Goal: Use online tool/utility

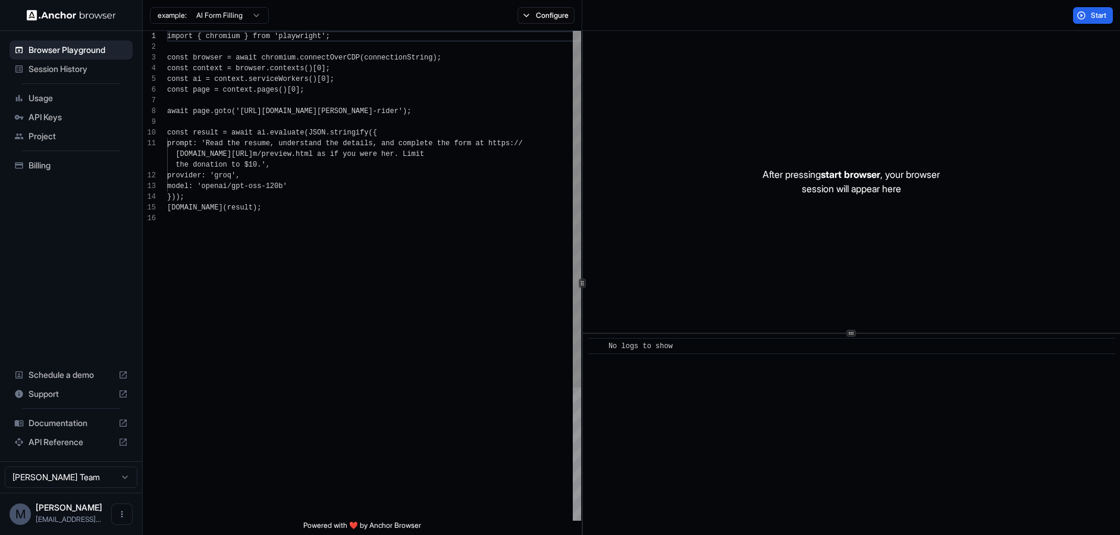
scroll to position [107, 0]
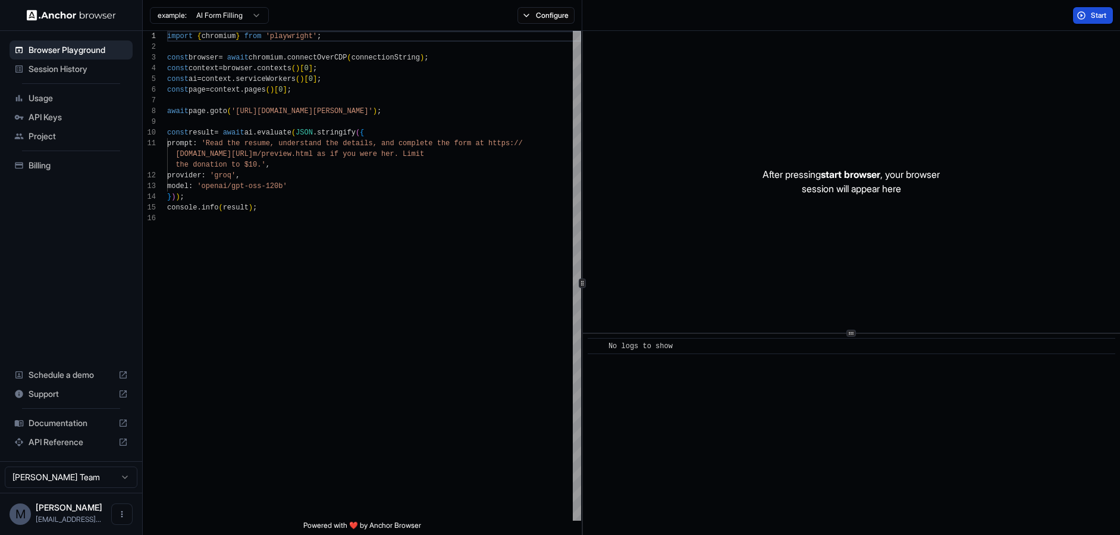
click at [1098, 12] on span "Start" at bounding box center [1099, 16] width 17 height 10
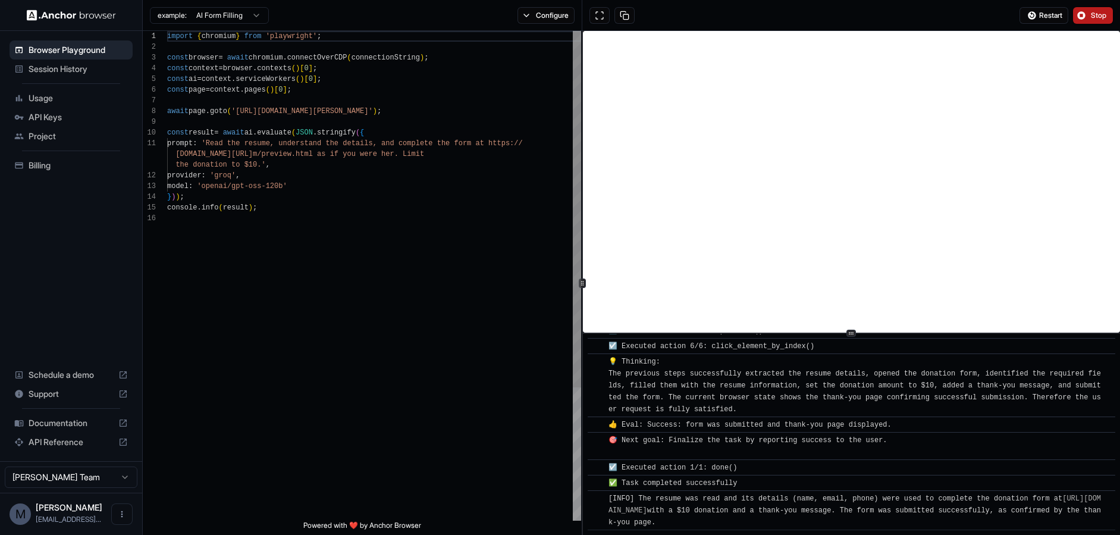
scroll to position [575, 0]
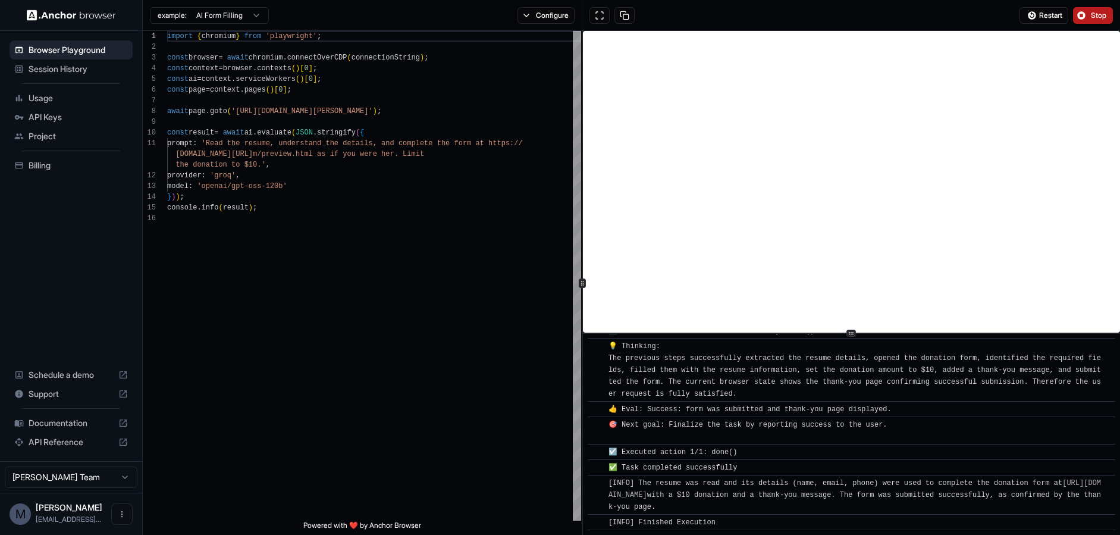
click at [60, 11] on img at bounding box center [71, 15] width 89 height 11
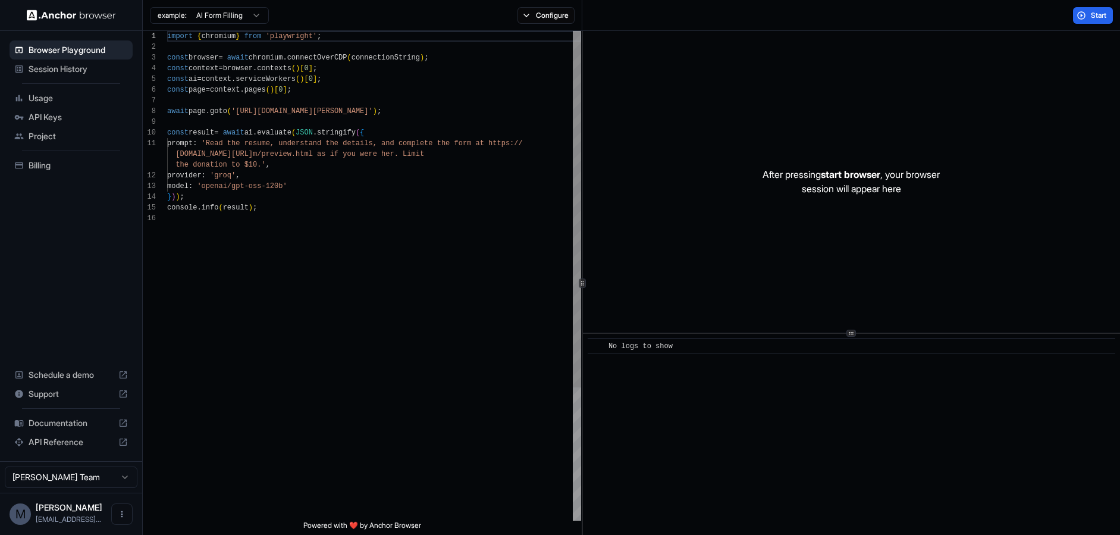
scroll to position [107, 0]
drag, startPoint x: 408, startPoint y: 112, endPoint x: 242, endPoint y: 111, distance: 166.0
click at [242, 111] on div "import { chromium } from 'playwright' ; const browser = await chromium . connec…" at bounding box center [374, 367] width 414 height 672
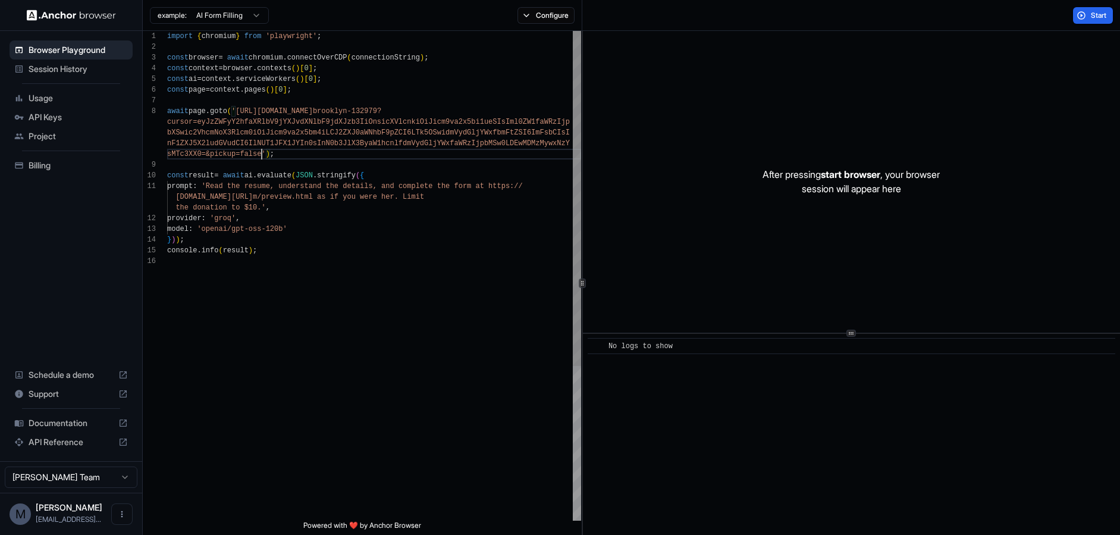
scroll to position [11, 0]
click at [255, 182] on div "import { chromium } from 'playwright' ; const browser = await chromium . connec…" at bounding box center [374, 388] width 414 height 714
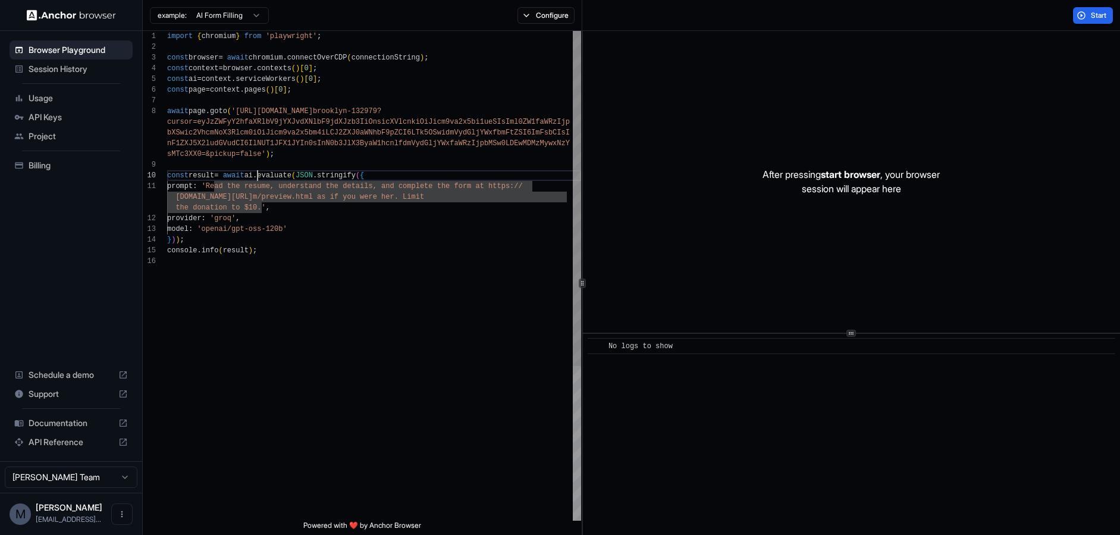
click at [258, 180] on div "import { chromium } from 'playwright' ; const browser = await chromium . connec…" at bounding box center [374, 388] width 414 height 714
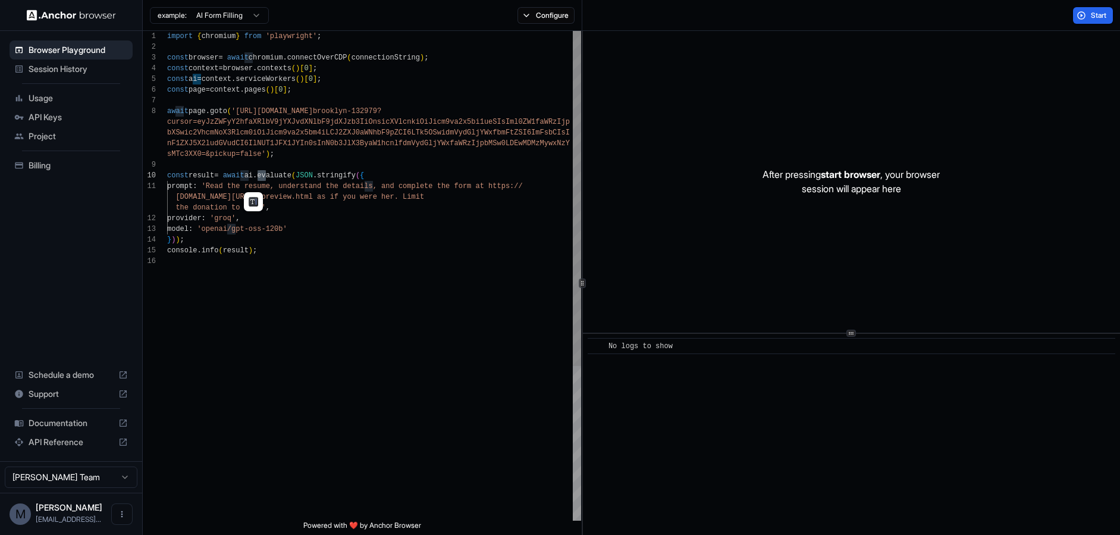
click at [260, 183] on div "import { chromium } from 'playwright' ; const browser = await chromium . connec…" at bounding box center [374, 388] width 414 height 714
click at [1082, 15] on button "Start" at bounding box center [1093, 15] width 40 height 17
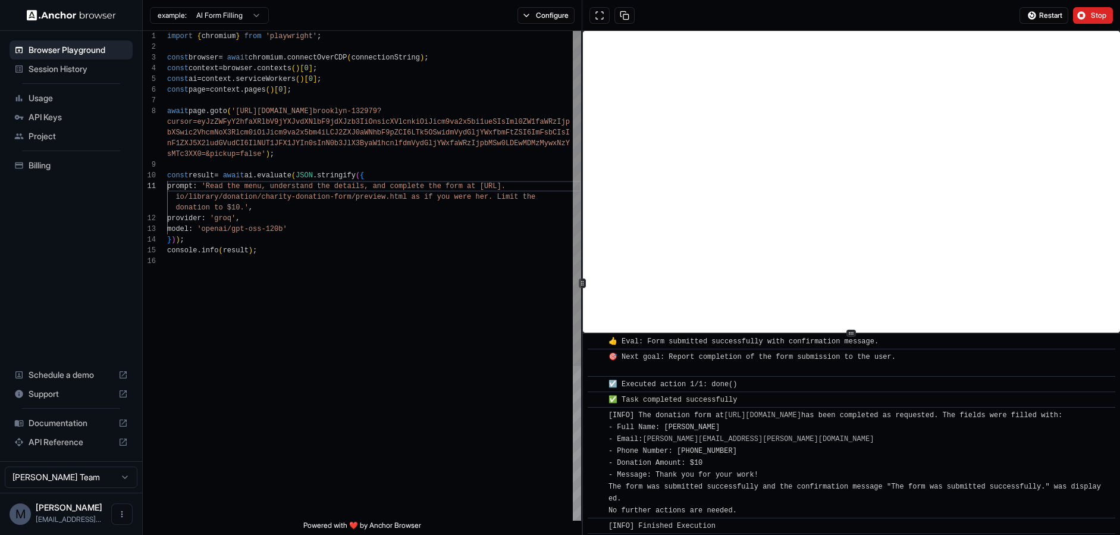
scroll to position [525, 0]
click at [466, 233] on div "import { chromium } from 'playwright' ; const browser = await chromium . connec…" at bounding box center [374, 388] width 414 height 714
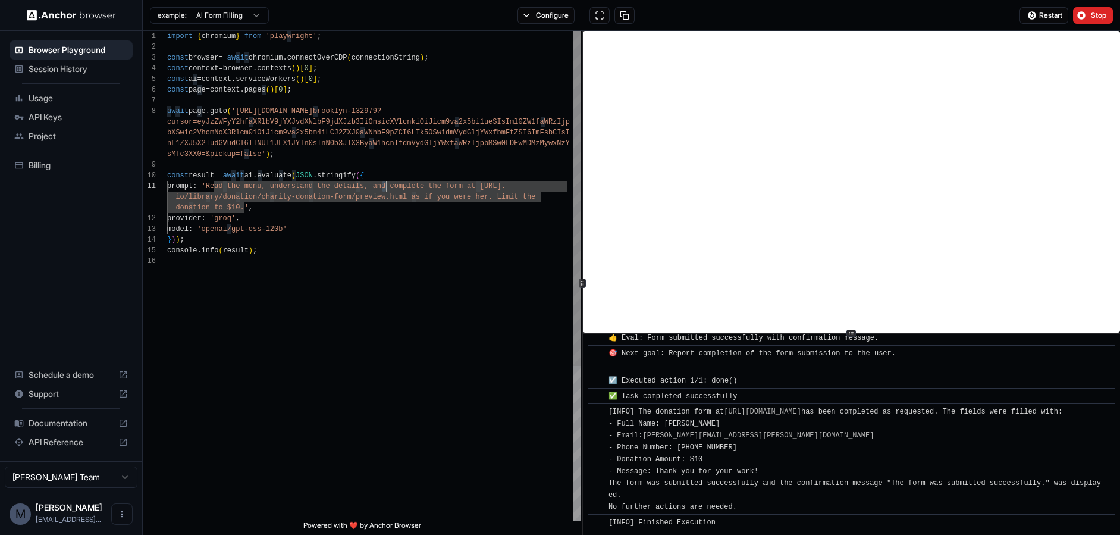
click at [384, 187] on div "import { chromium } from 'playwright' ; const browser = await chromium . connec…" at bounding box center [374, 388] width 414 height 714
click at [251, 207] on div "import { chromium } from 'playwright' ; const browser = await chromium . connec…" at bounding box center [374, 388] width 414 height 714
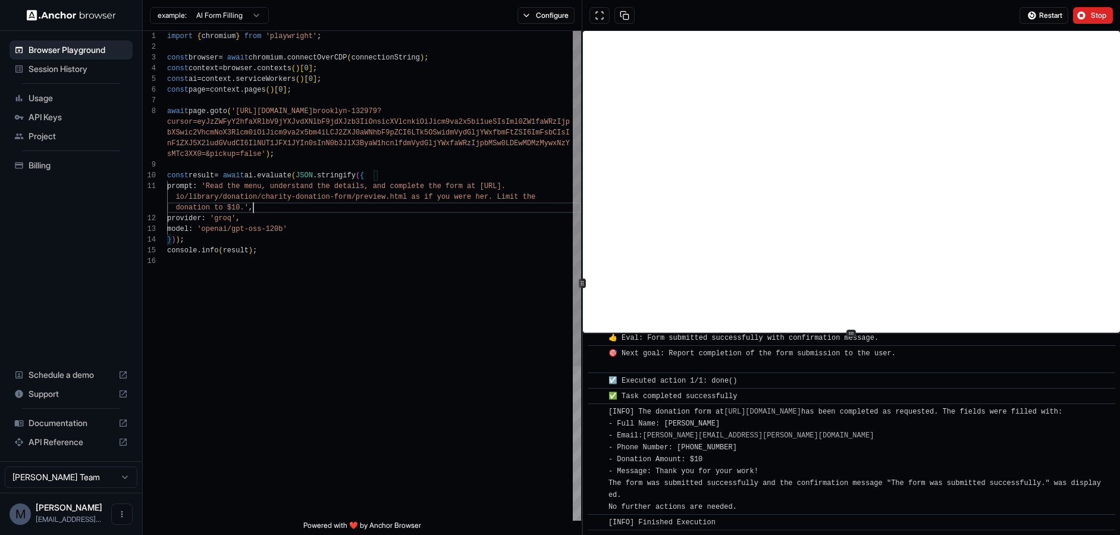
click at [238, 208] on div "import { chromium } from 'playwright' ; const browser = await chromium . connec…" at bounding box center [374, 388] width 414 height 714
click at [1033, 14] on button "Restart" at bounding box center [1044, 15] width 49 height 17
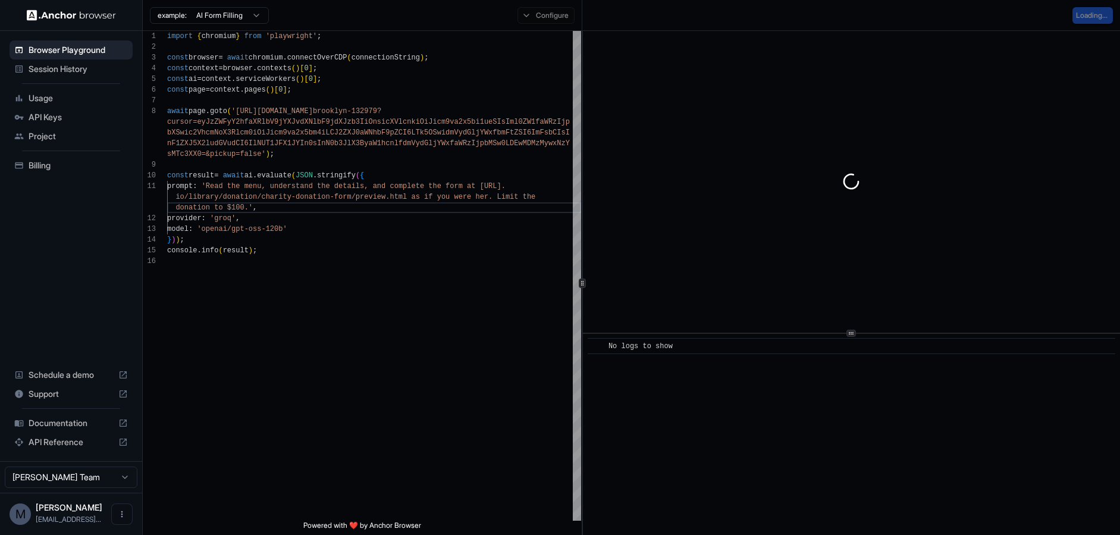
scroll to position [0, 0]
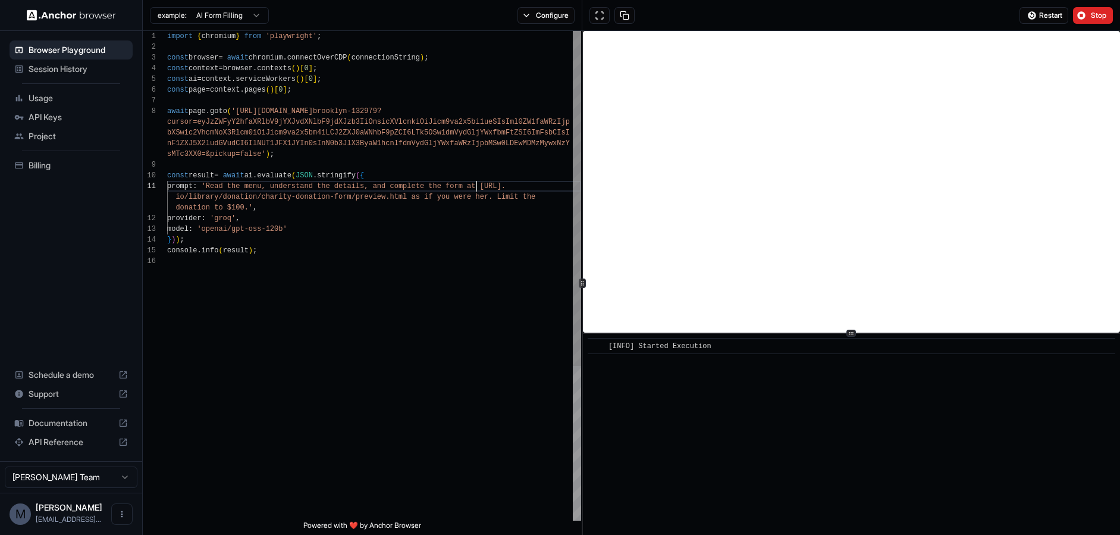
click at [475, 186] on div "import { chromium } from 'playwright' ; const browser = await chromium . connec…" at bounding box center [374, 388] width 414 height 714
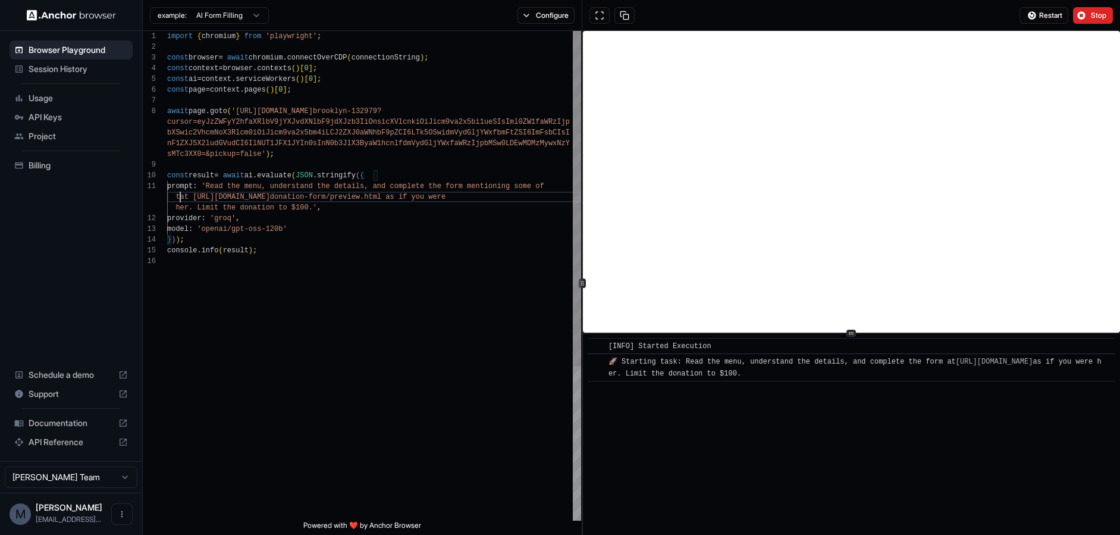
scroll to position [54, 0]
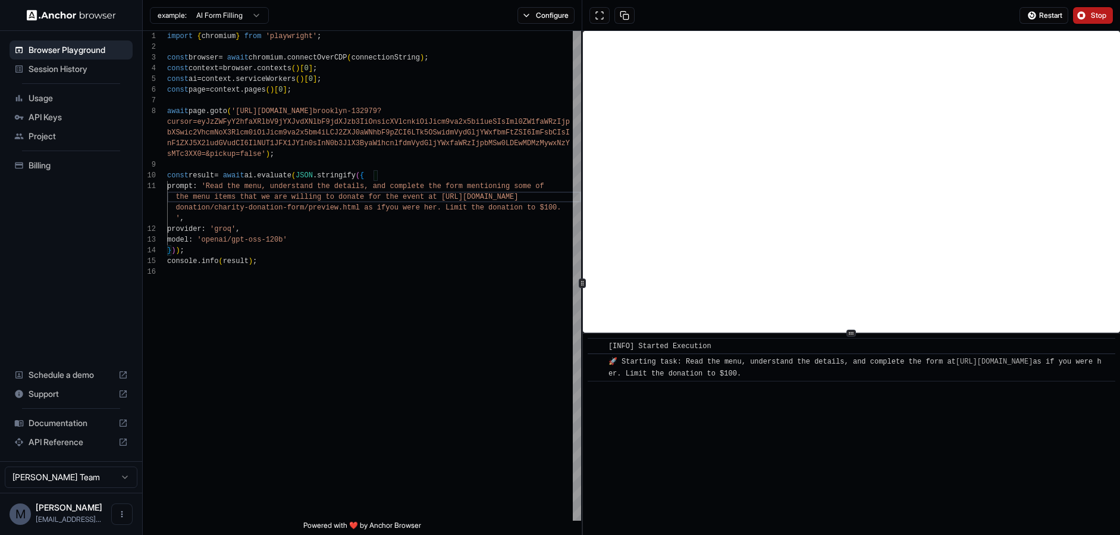
click at [1097, 21] on button "Stop" at bounding box center [1093, 15] width 40 height 17
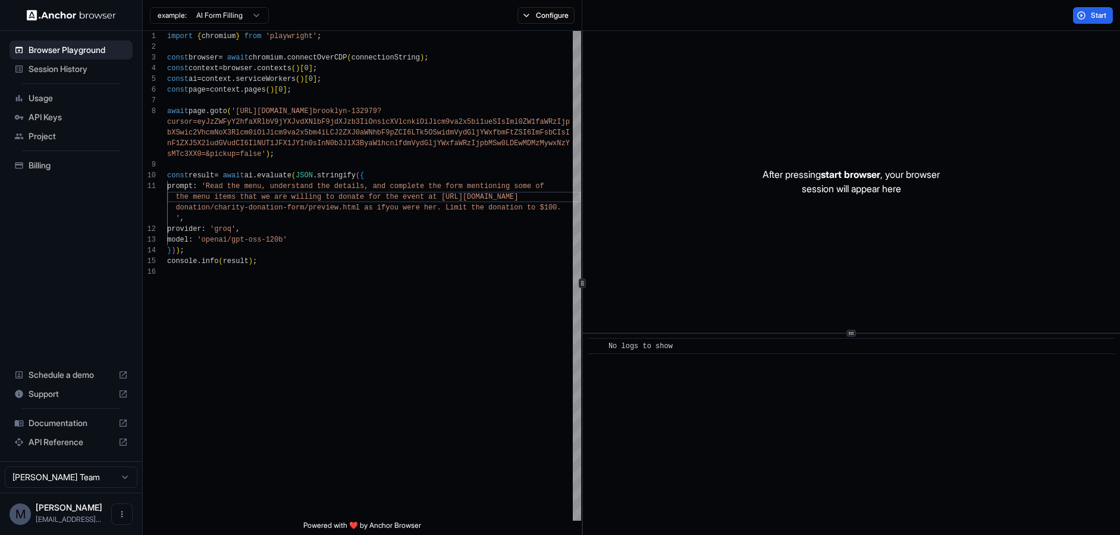
click at [1095, 16] on span "Start" at bounding box center [1099, 16] width 17 height 10
click at [1077, 17] on button "Start" at bounding box center [1093, 15] width 40 height 17
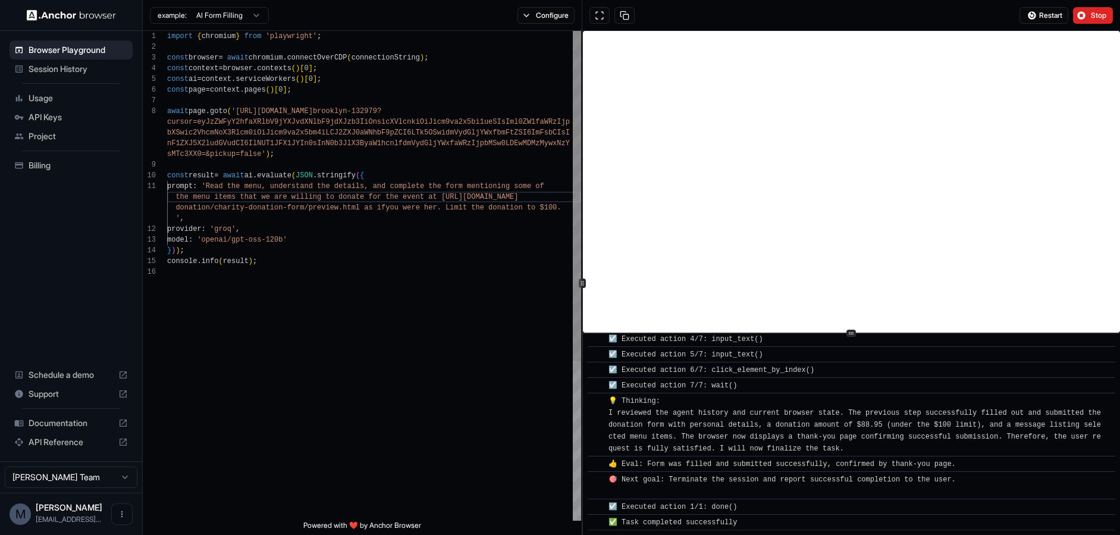
scroll to position [2474, 0]
click at [66, 418] on span "Documentation" at bounding box center [71, 423] width 85 height 12
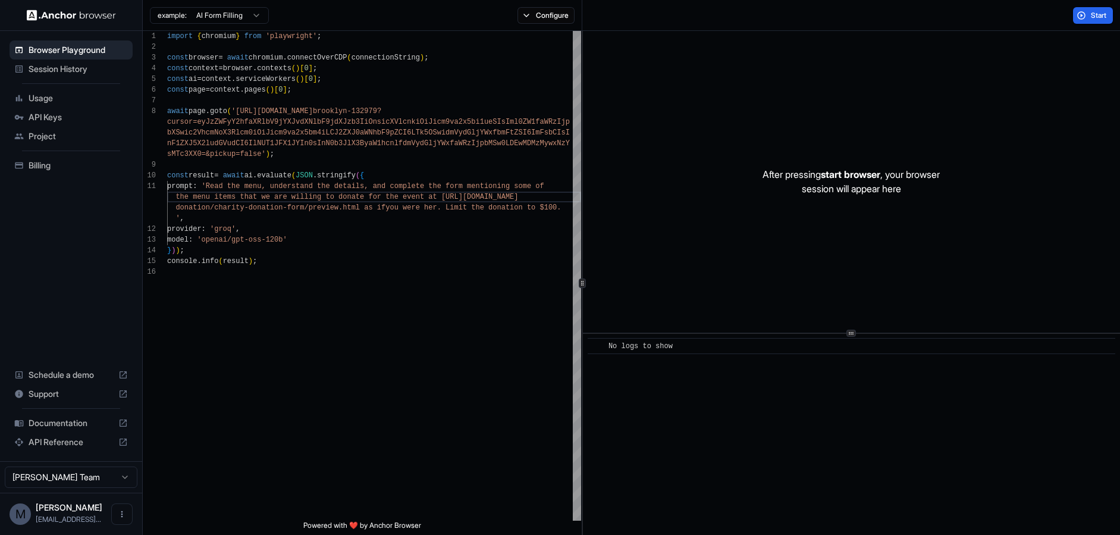
scroll to position [0, 0]
click at [408, 178] on div "import { chromium } from 'playwright' ; const browser = await chromium . connec…" at bounding box center [374, 393] width 414 height 725
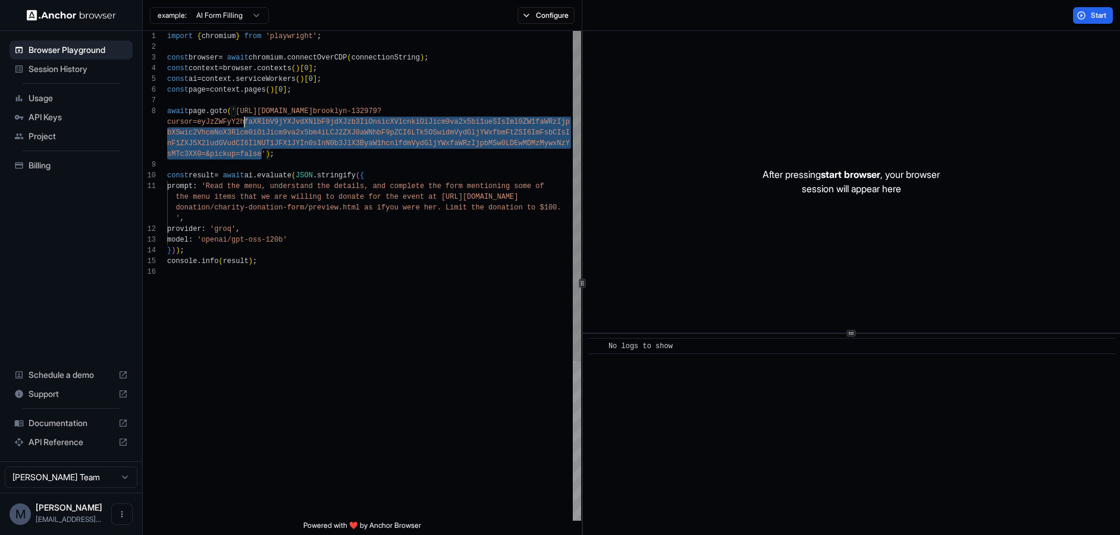
scroll to position [75, 0]
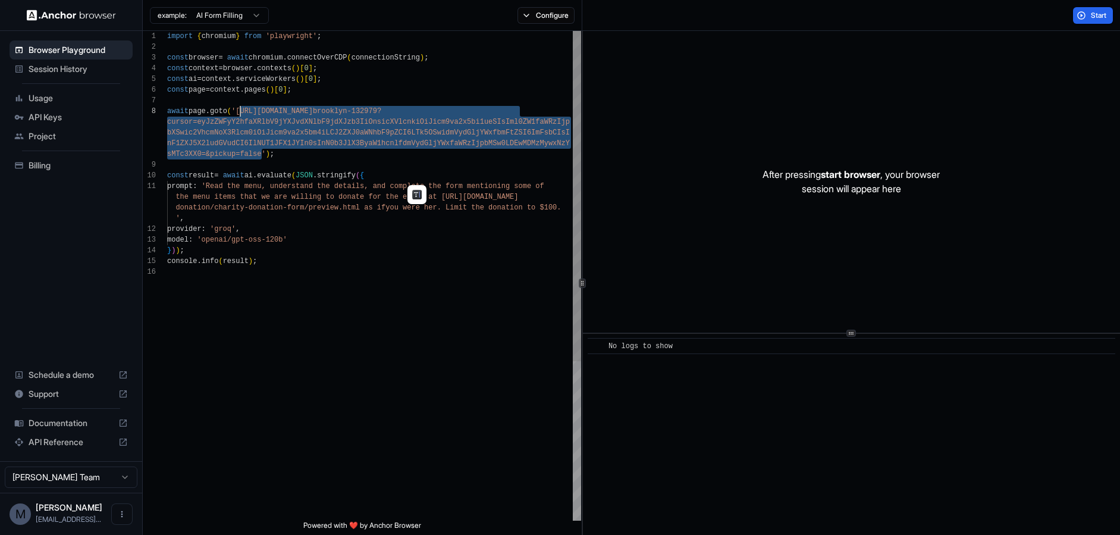
drag, startPoint x: 263, startPoint y: 152, endPoint x: 241, endPoint y: 113, distance: 45.0
click at [241, 113] on div "import { chromium } from 'playwright' ; const browser = await chromium . connec…" at bounding box center [374, 393] width 414 height 725
click at [252, 136] on div "import { chromium } from 'playwright' ; const browser = await chromium . connec…" at bounding box center [374, 393] width 414 height 725
drag, startPoint x: 260, startPoint y: 152, endPoint x: 274, endPoint y: 111, distance: 43.3
click at [274, 111] on div "import { chromium } from 'playwright' ; const browser = await chromium . connec…" at bounding box center [374, 393] width 414 height 725
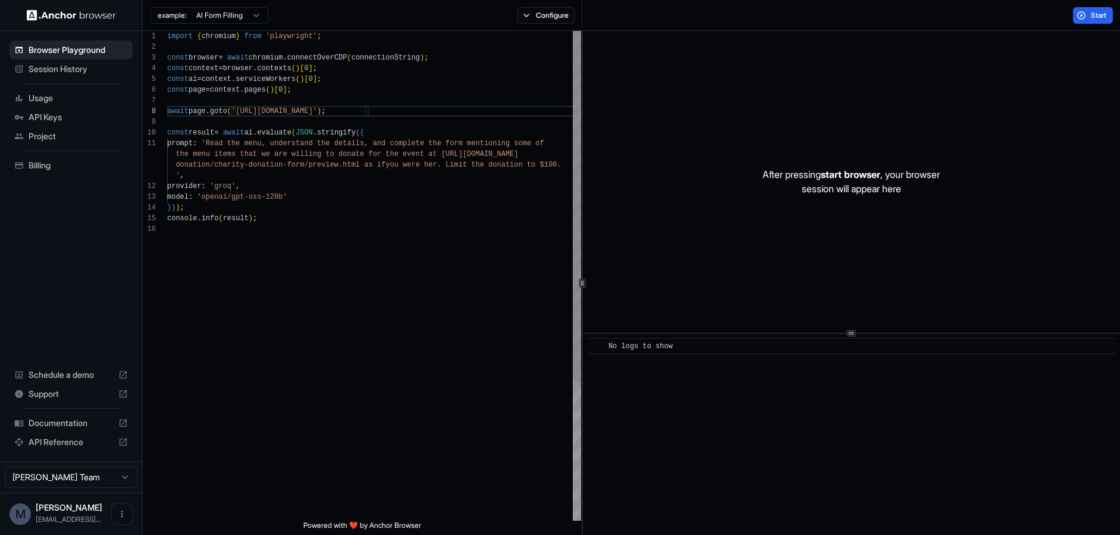
click at [403, 173] on div "import { chromium } from 'playwright' ; const browser = await chromium . connec…" at bounding box center [374, 372] width 414 height 682
click at [363, 114] on div "import { chromium } from 'playwright' ; const browser = await chromium . connec…" at bounding box center [374, 372] width 414 height 682
click at [451, 86] on div "import { chromium } from 'playwright' ; const browser = await chromium . connec…" at bounding box center [374, 372] width 414 height 682
click at [418, 149] on div "import { chromium } from 'playwright' ; const browser = await chromium . connec…" at bounding box center [374, 372] width 414 height 682
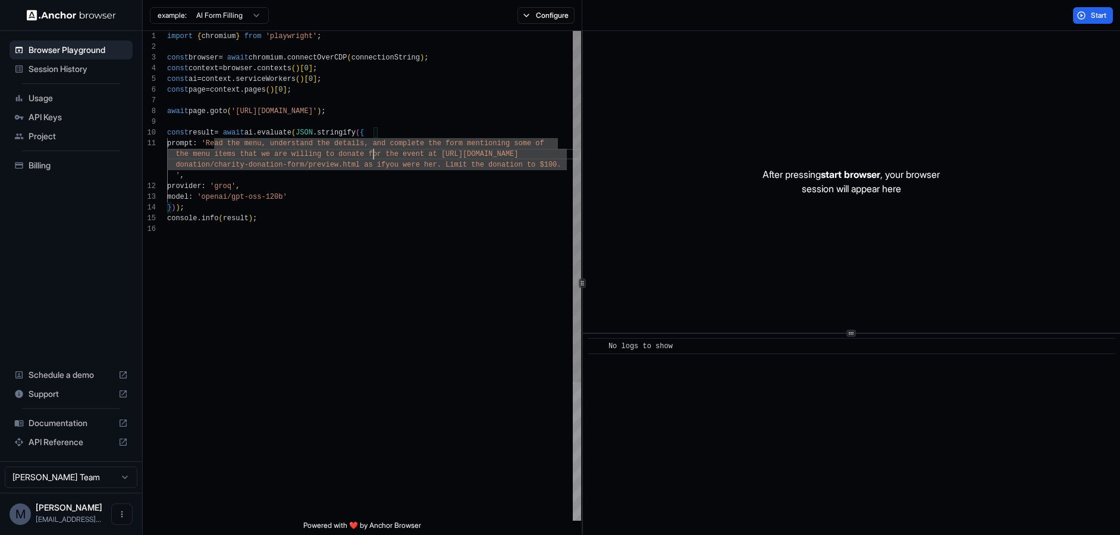
click at [373, 152] on div "import { chromium } from 'playwright' ; const browser = await chromium . connec…" at bounding box center [374, 372] width 414 height 682
click at [268, 143] on div "import { chromium } from 'playwright' ; const browser = await chromium . connec…" at bounding box center [374, 372] width 414 height 682
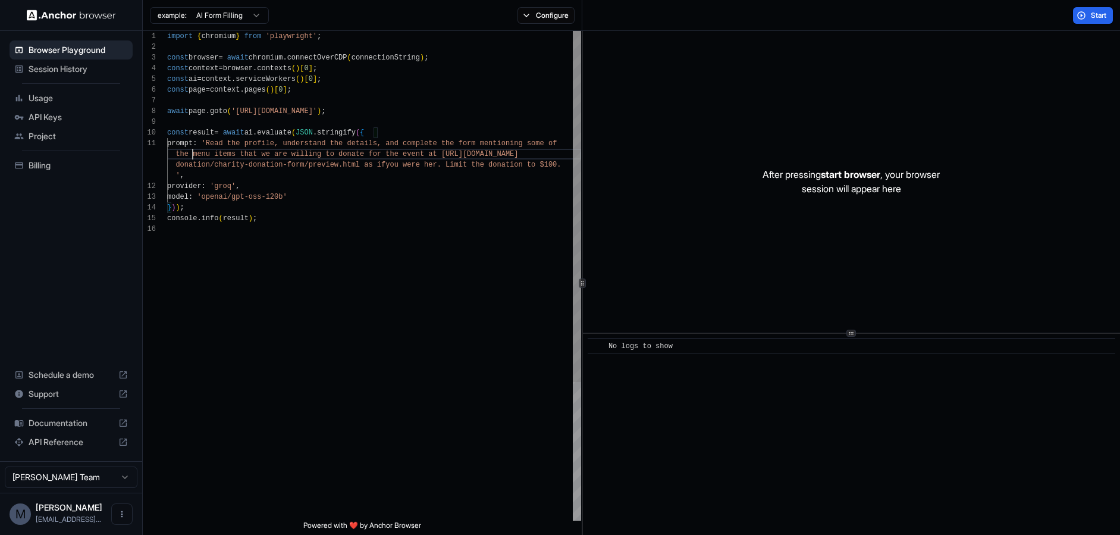
scroll to position [11, 0]
drag, startPoint x: 192, startPoint y: 153, endPoint x: 425, endPoint y: 155, distance: 233.2
click at [425, 155] on div "import { chromium } from 'playwright' ; const browser = await chromium . connec…" at bounding box center [374, 372] width 414 height 682
type textarea "**********"
click at [1094, 14] on span "Start" at bounding box center [1099, 16] width 17 height 10
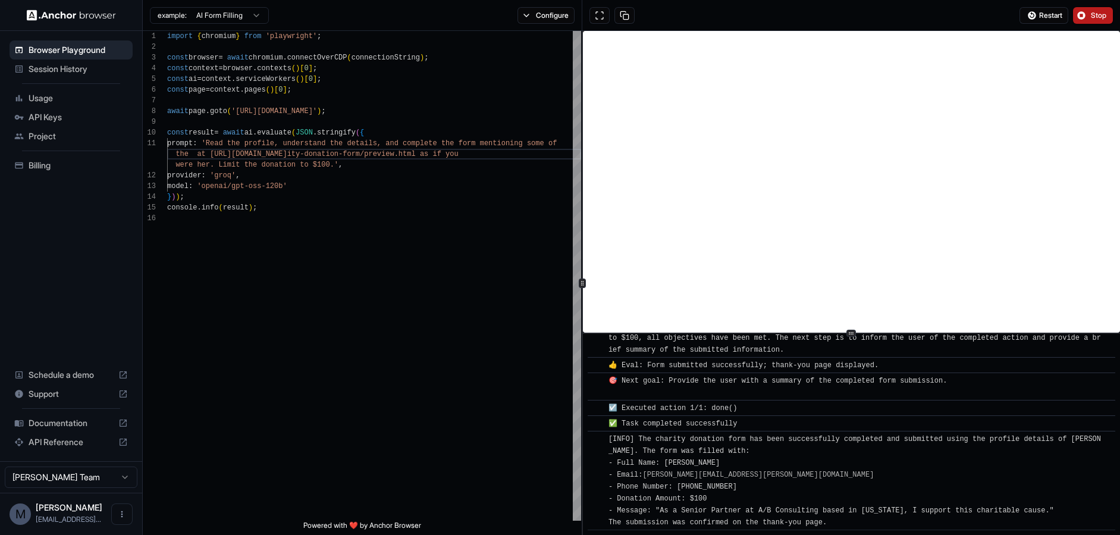
scroll to position [485, 0]
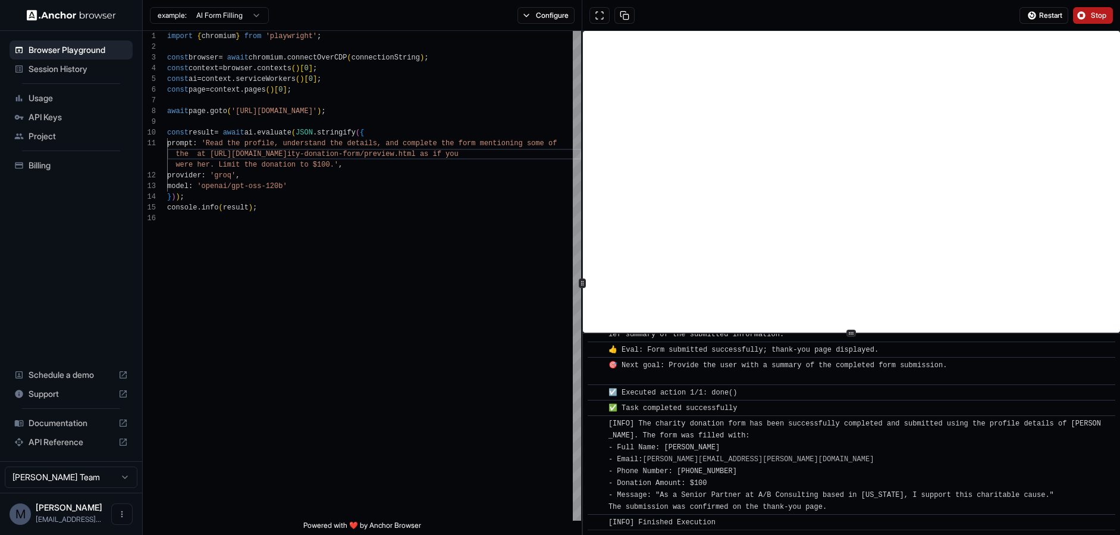
drag, startPoint x: 893, startPoint y: 507, endPoint x: 655, endPoint y: 501, distance: 238.0
click at [655, 501] on div "[INFO] The charity donation form has been successfully completed and submitted …" at bounding box center [856, 465] width 494 height 95
click at [394, 236] on div "import { chromium } from 'playwright' ; const browser = await chromium . connec…" at bounding box center [374, 367] width 414 height 672
